Goal: Transaction & Acquisition: Purchase product/service

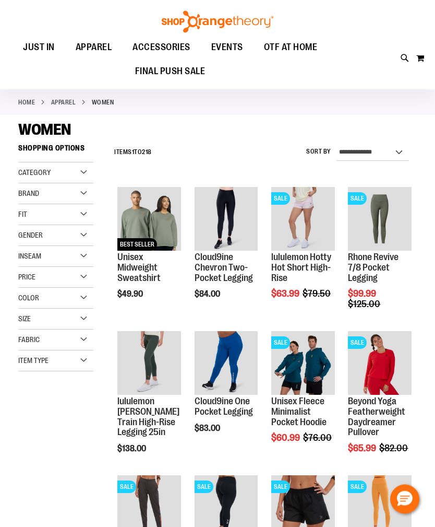
scroll to position [20, 0]
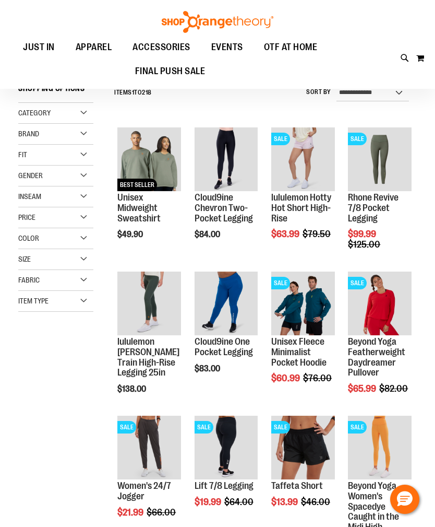
scroll to position [80, 0]
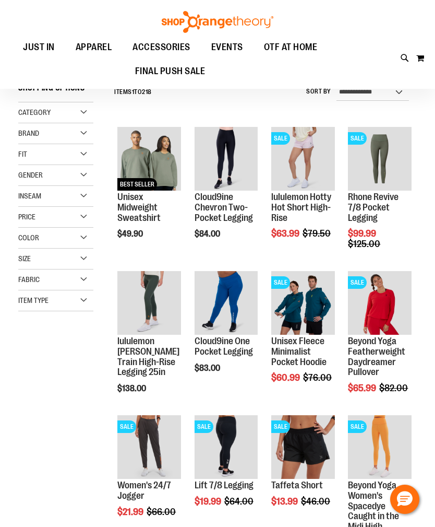
click at [78, 217] on div "Price" at bounding box center [55, 217] width 75 height 21
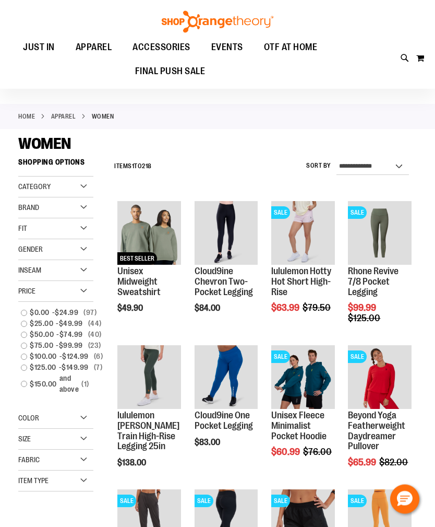
scroll to position [6, 0]
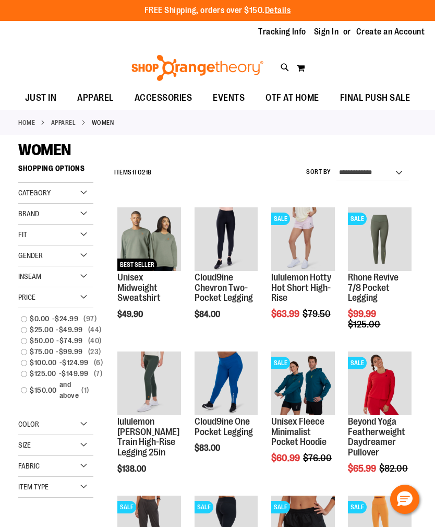
click at [34, 122] on link "Home" at bounding box center [26, 122] width 17 height 9
